Goal: Complete application form

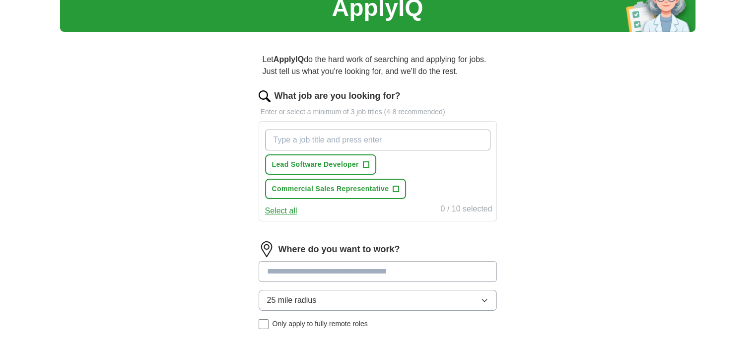
click at [303, 148] on input "What job are you looking for?" at bounding box center [377, 140] width 225 height 21
type input "strategy"
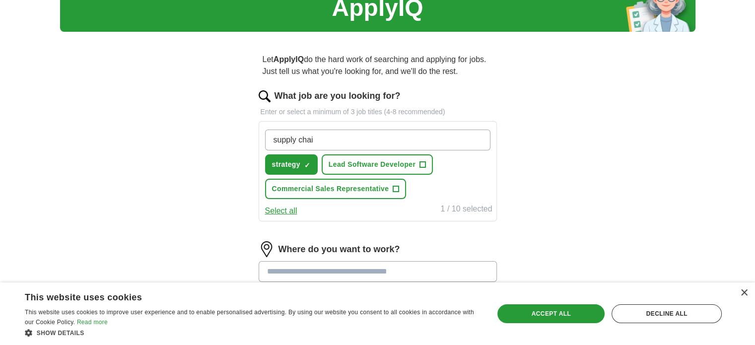
type input "supply chain"
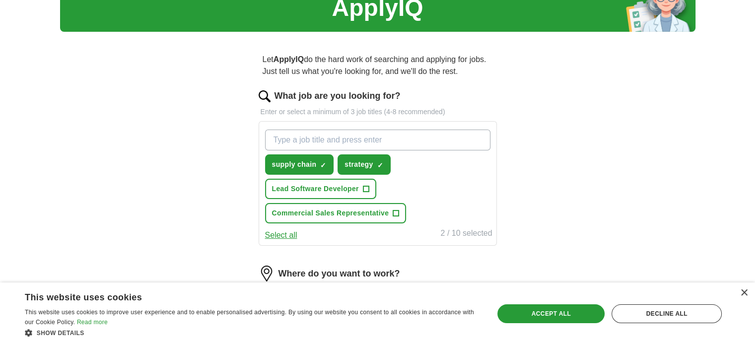
type input "c"
type input "consulting"
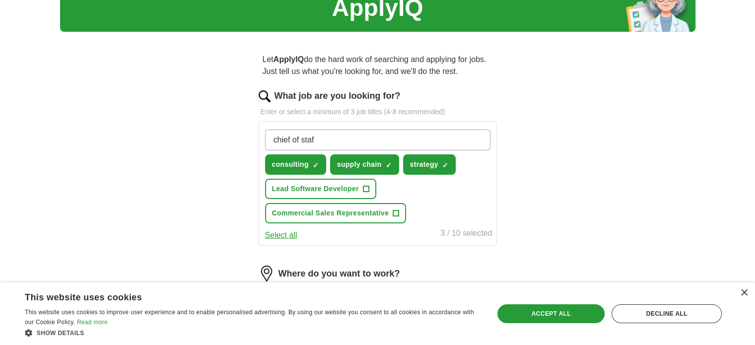
type input "chief of staff"
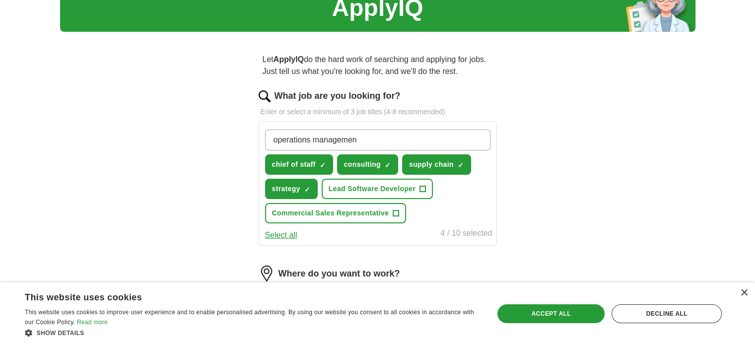
type input "operations management"
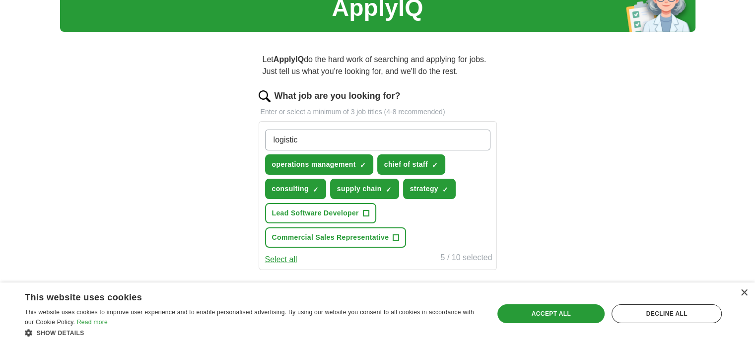
type input "logistics"
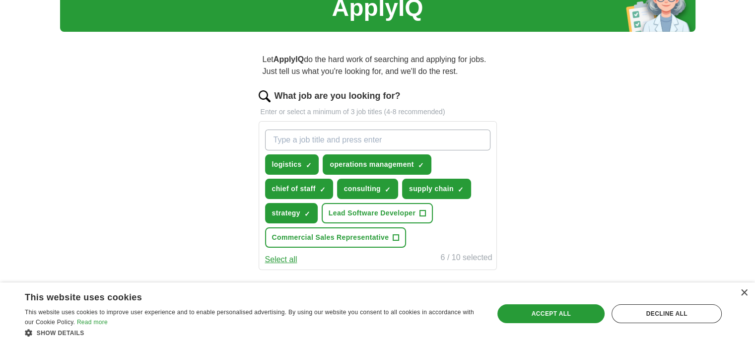
click at [233, 177] on div "Let ApplyIQ do the hard work of searching and applying for jobs. Just tell us w…" at bounding box center [378, 262] width 318 height 445
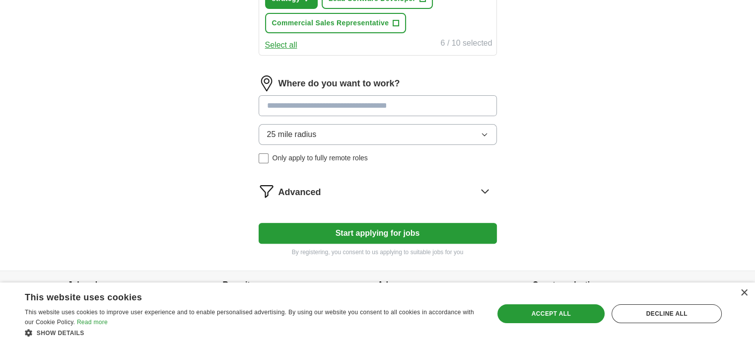
scroll to position [283, 0]
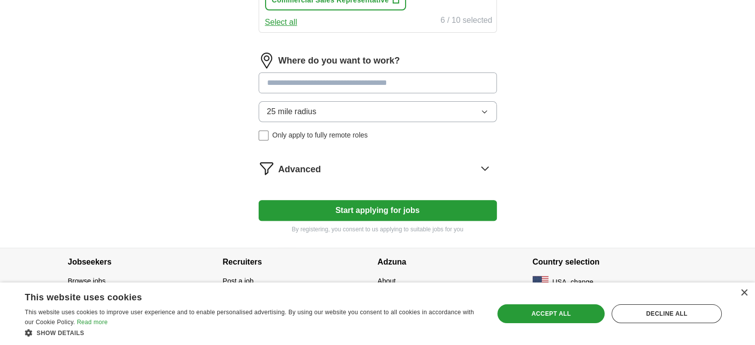
click at [314, 88] on input at bounding box center [378, 82] width 238 height 21
type input "*"
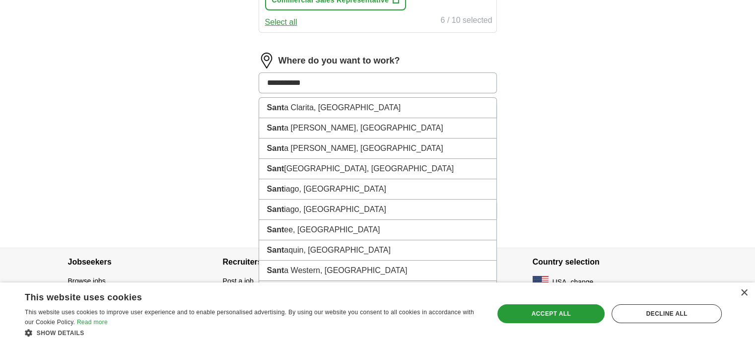
type input "**********"
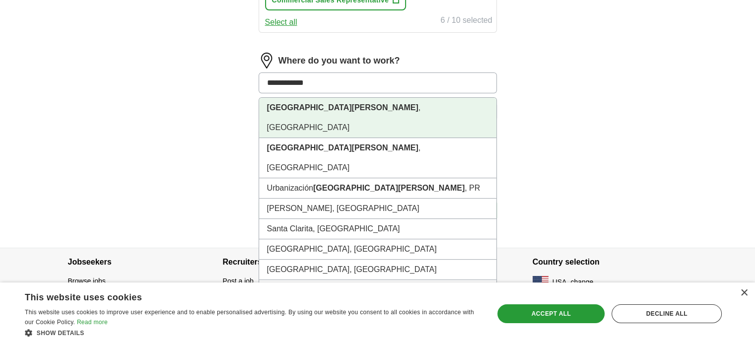
click at [312, 100] on li "[GEOGRAPHIC_DATA] , [GEOGRAPHIC_DATA]" at bounding box center [377, 118] width 237 height 40
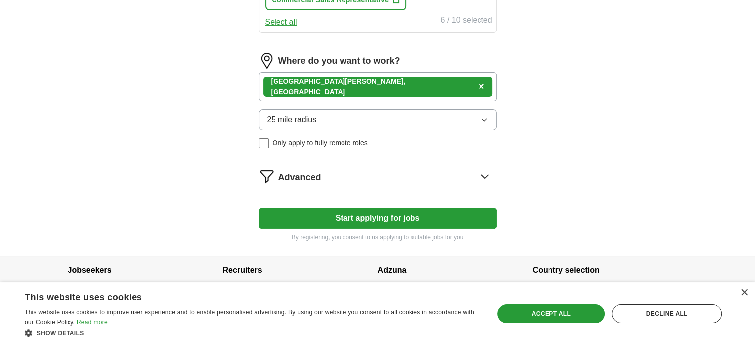
click at [376, 184] on form "What job are you looking for? Enter or select a minimum of 3 job titles (4-8 re…" at bounding box center [378, 47] width 238 height 390
click at [406, 176] on div "Advanced" at bounding box center [387, 176] width 218 height 16
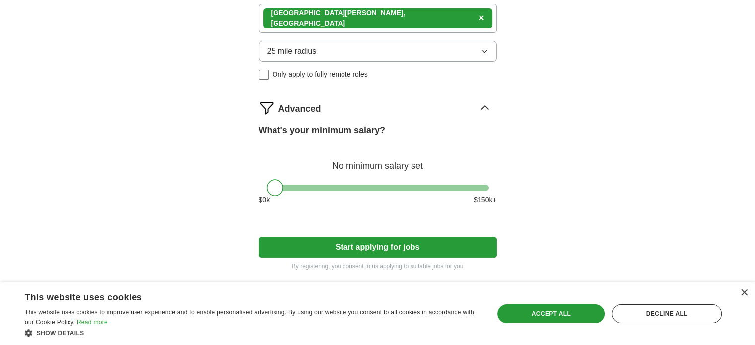
scroll to position [354, 0]
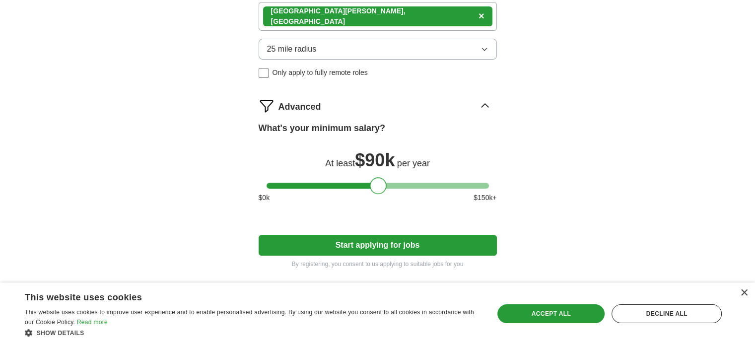
drag, startPoint x: 284, startPoint y: 184, endPoint x: 379, endPoint y: 186, distance: 95.3
click at [379, 186] on div at bounding box center [378, 186] width 222 height 6
click at [380, 236] on button "Start applying for jobs" at bounding box center [378, 245] width 238 height 21
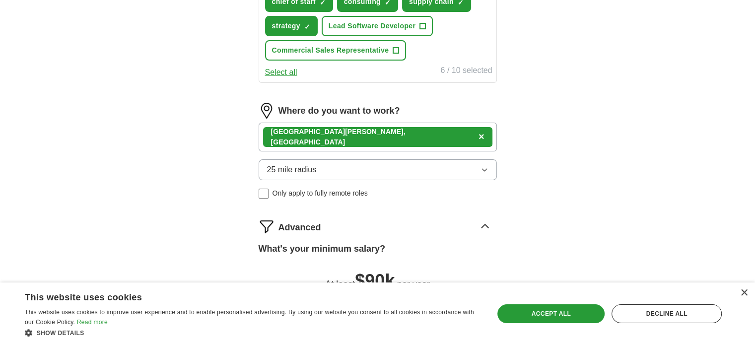
select select "**"
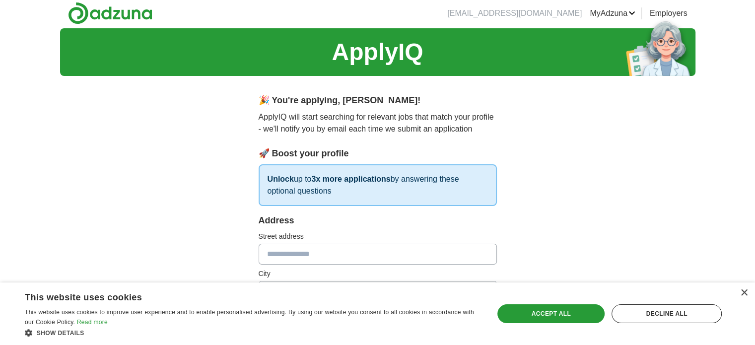
scroll to position [0, 0]
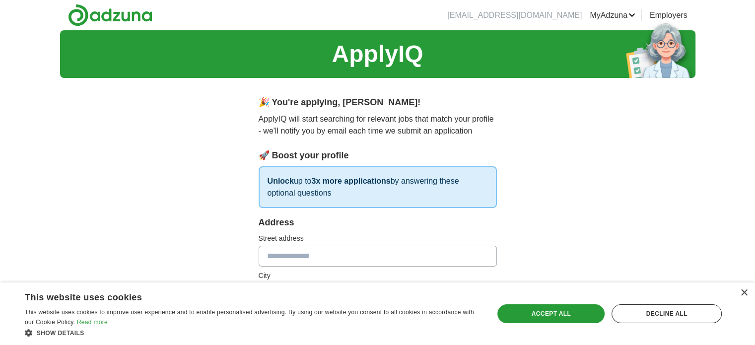
click at [635, 323] on div "Save & Close Accept all Decline all" at bounding box center [609, 314] width 231 height 24
click at [645, 312] on div "Decline all" at bounding box center [667, 313] width 110 height 19
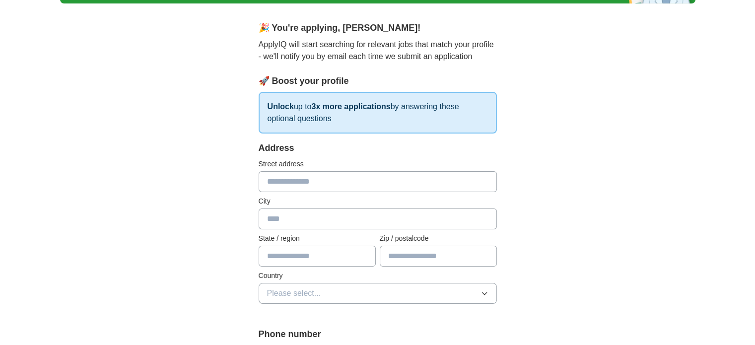
scroll to position [125, 0]
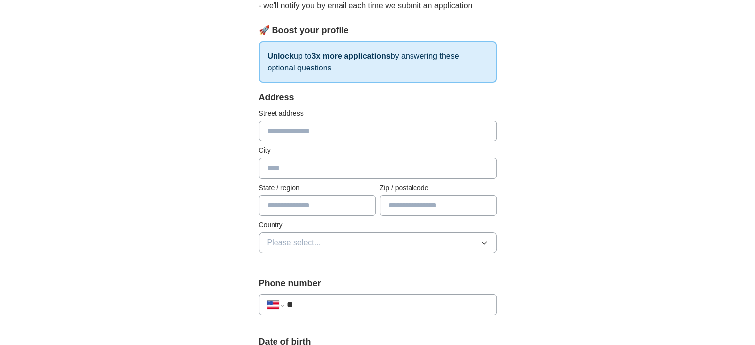
click at [409, 132] on input "text" at bounding box center [378, 131] width 238 height 21
type input "**********"
type input "******"
type input "**"
type input "*****"
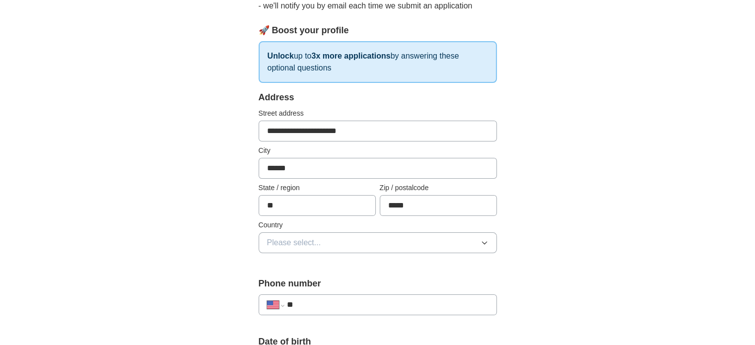
click at [421, 242] on button "Please select..." at bounding box center [378, 242] width 238 height 21
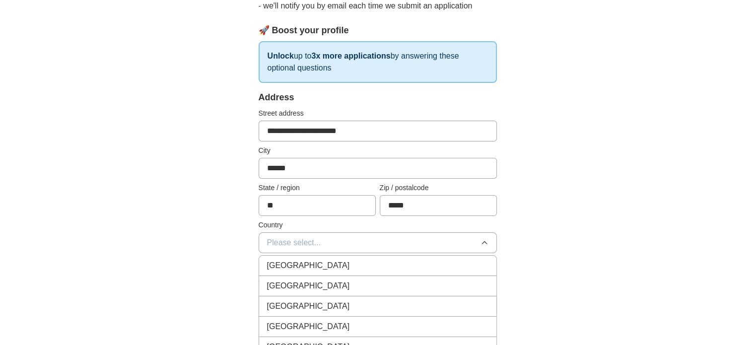
click at [389, 283] on div "[GEOGRAPHIC_DATA]" at bounding box center [377, 286] width 221 height 12
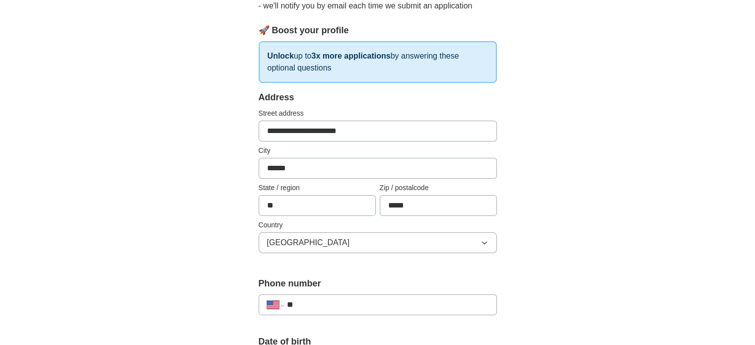
click at [358, 299] on input "**" at bounding box center [387, 305] width 202 height 12
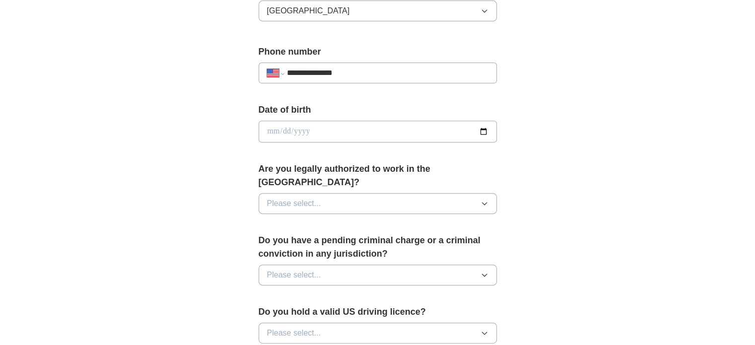
scroll to position [384, 0]
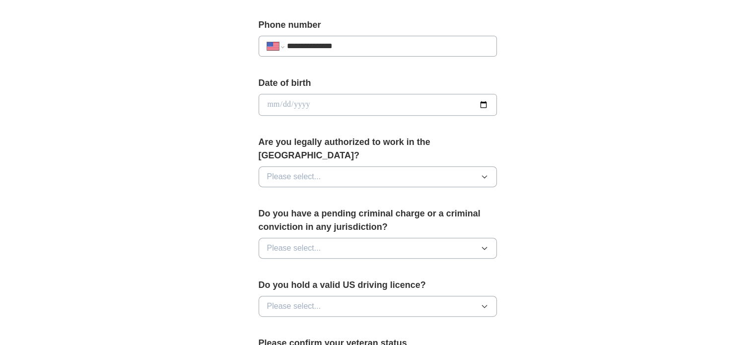
type input "**********"
click at [485, 101] on input "date" at bounding box center [378, 105] width 238 height 22
type input "**********"
click at [316, 171] on span "Please select..." at bounding box center [294, 177] width 54 height 12
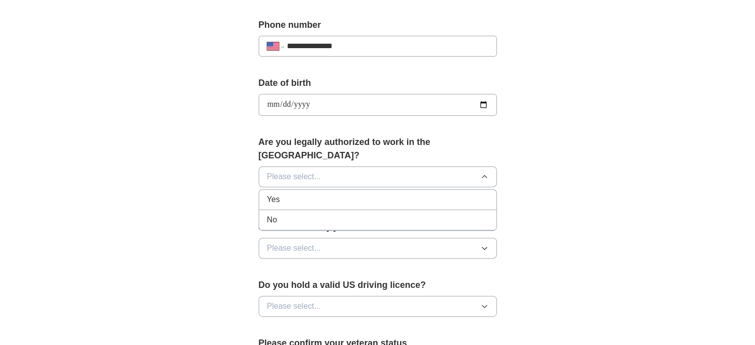
click at [310, 194] on div "Yes" at bounding box center [377, 200] width 221 height 12
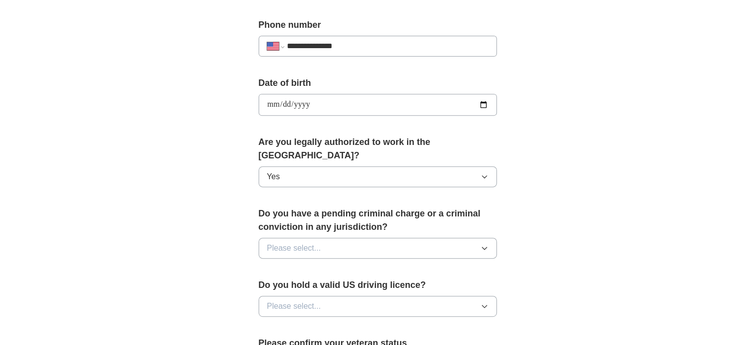
click at [311, 242] on span "Please select..." at bounding box center [294, 248] width 54 height 12
click at [294, 281] on li "No" at bounding box center [377, 291] width 237 height 20
click at [282, 300] on span "Please select..." at bounding box center [294, 306] width 54 height 12
click at [281, 323] on div "Yes" at bounding box center [377, 329] width 221 height 12
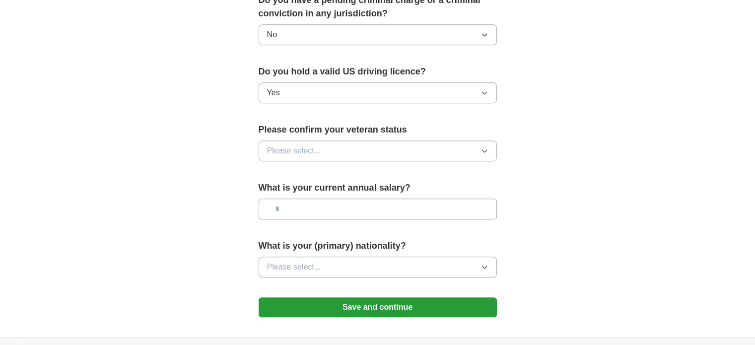
scroll to position [600, 0]
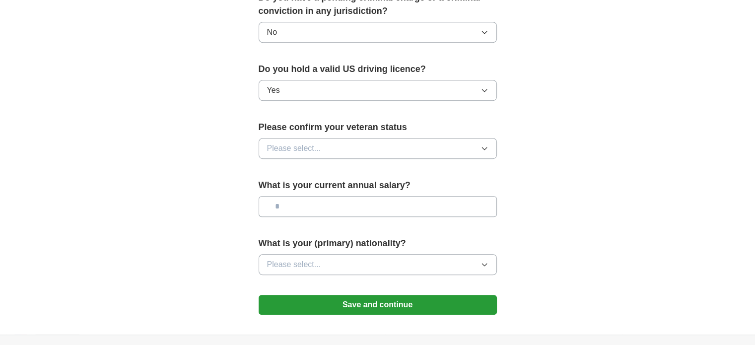
click at [471, 138] on button "Please select..." at bounding box center [378, 148] width 238 height 21
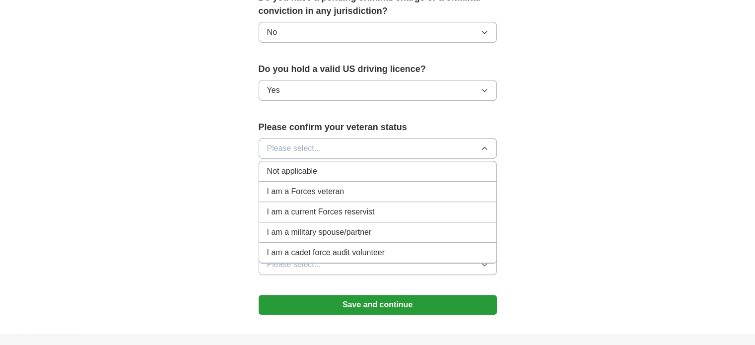
click at [373, 165] on div "Not applicable" at bounding box center [377, 171] width 221 height 12
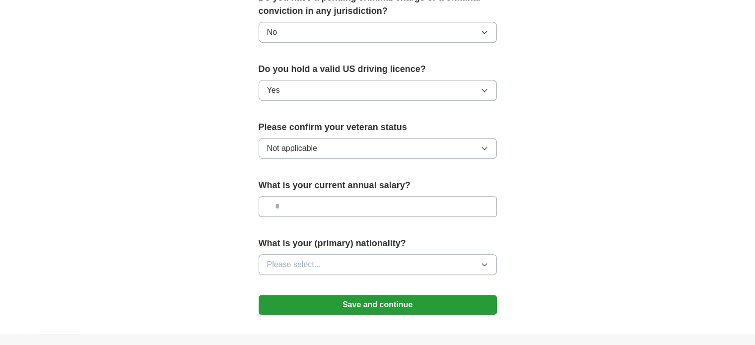
click at [352, 196] on input "text" at bounding box center [378, 206] width 238 height 21
type input "********"
click at [339, 254] on button "Please select..." at bounding box center [378, 264] width 238 height 21
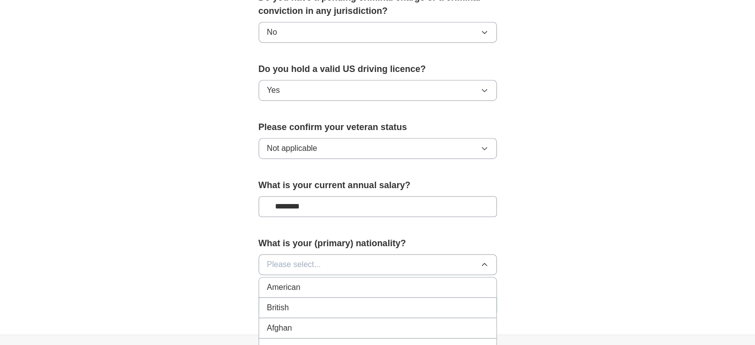
click at [330, 277] on li "American" at bounding box center [377, 287] width 237 height 20
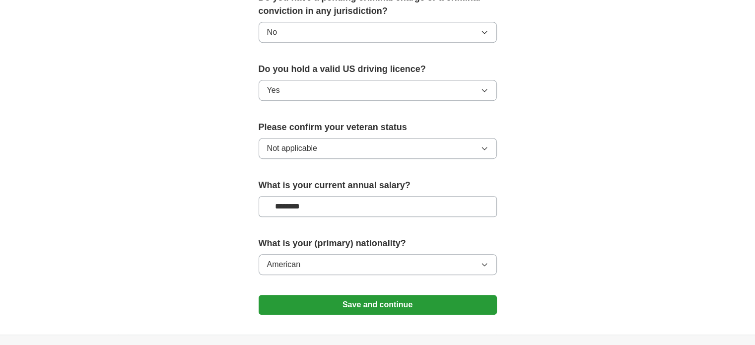
click at [339, 295] on button "Save and continue" at bounding box center [378, 305] width 238 height 20
